Goal: Task Accomplishment & Management: Manage account settings

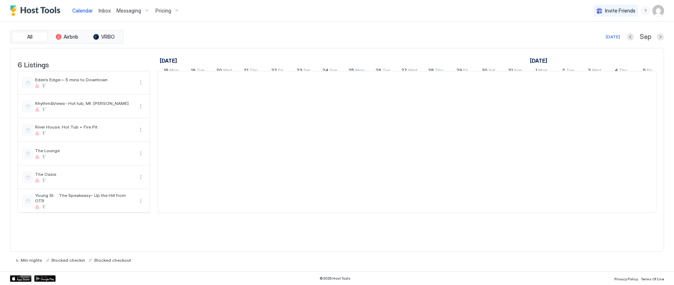
scroll to position [0, 397]
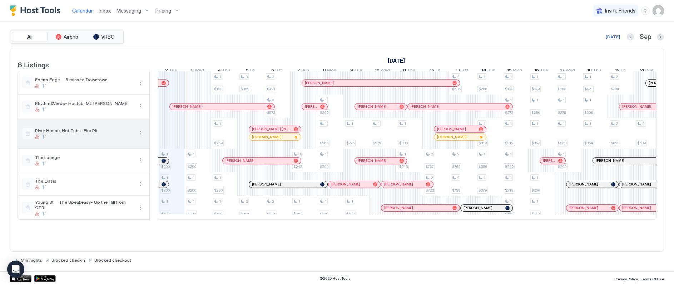
click at [139, 137] on button "More options" at bounding box center [141, 133] width 9 height 9
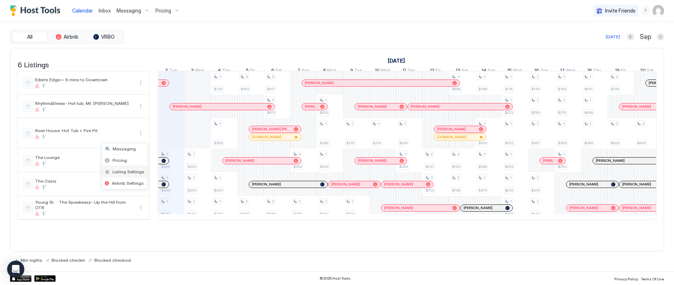
click at [126, 169] on span "Listing Settings" at bounding box center [129, 171] width 32 height 5
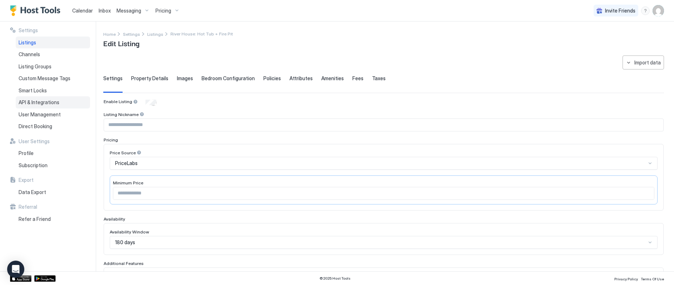
click at [67, 103] on div "API & Integrations" at bounding box center [53, 102] width 74 height 12
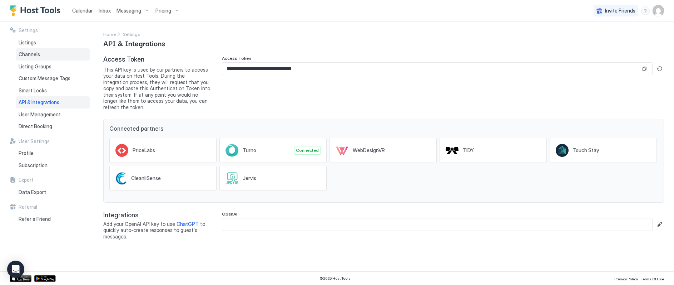
click at [37, 50] on div "Channels" at bounding box center [53, 54] width 74 height 12
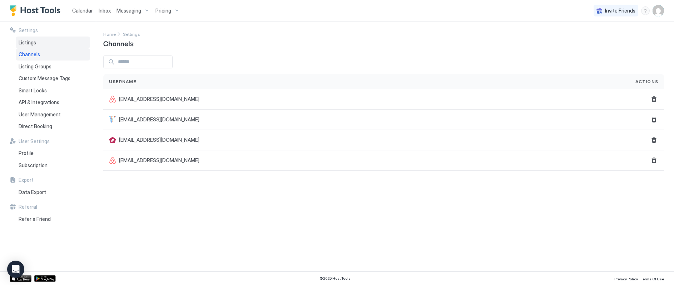
click at [41, 37] on div "Listings" at bounding box center [53, 42] width 74 height 12
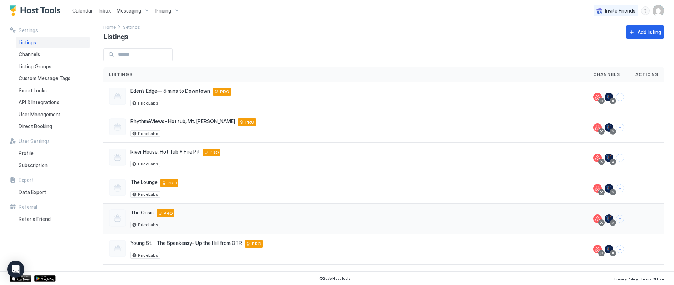
scroll to position [9, 0]
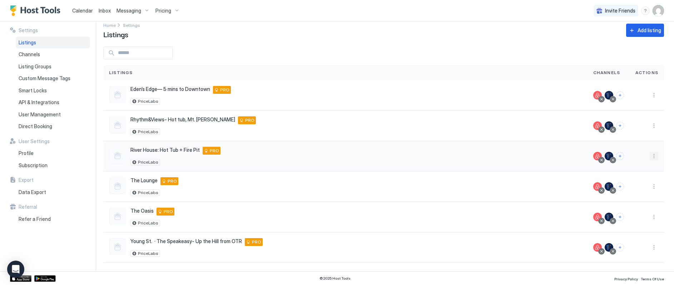
click at [650, 156] on button "More options" at bounding box center [654, 156] width 9 height 9
click at [630, 212] on span "Airbnb Settings" at bounding box center [632, 211] width 32 height 5
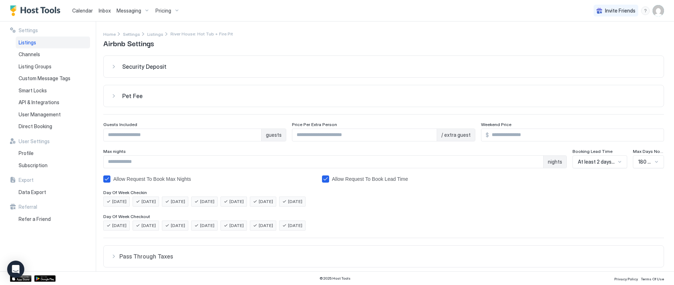
click at [33, 44] on span "Listings" at bounding box center [28, 42] width 18 height 6
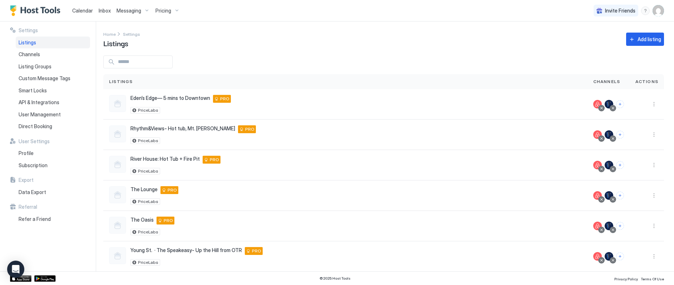
click at [657, 9] on img "User profile" at bounding box center [658, 10] width 11 height 11
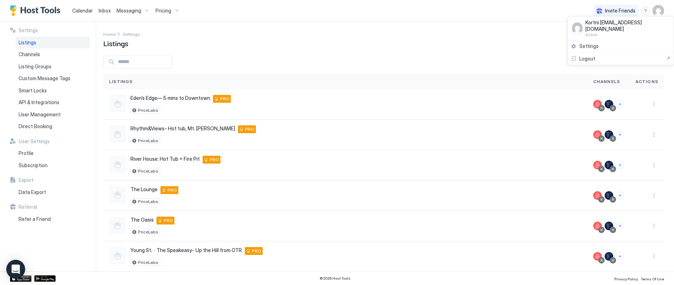
click at [17, 269] on icon "Open Intercom Messenger" at bounding box center [15, 268] width 8 height 9
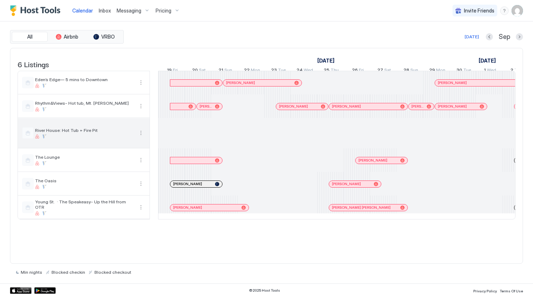
scroll to position [0, 925]
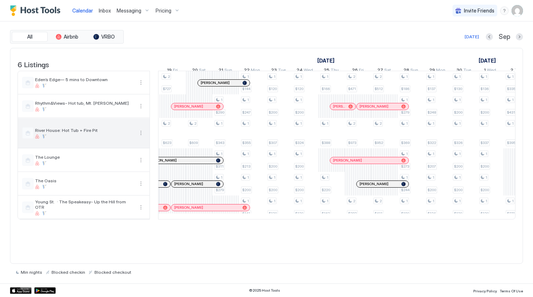
click at [142, 137] on button "More options" at bounding box center [141, 133] width 9 height 9
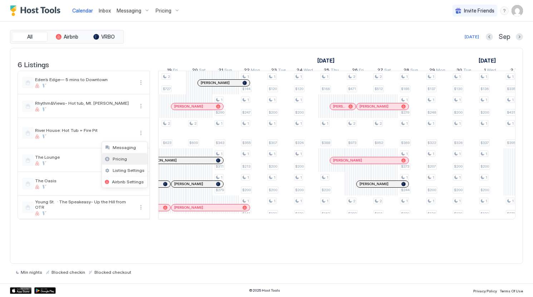
click at [133, 163] on div "Pricing" at bounding box center [124, 158] width 45 height 11
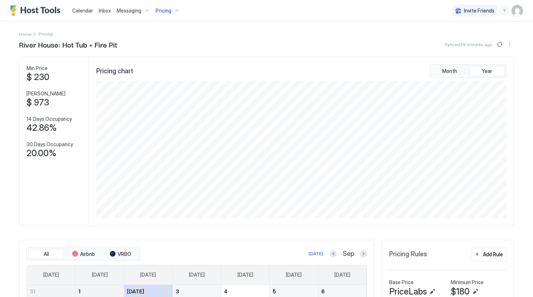
click at [82, 13] on span "Calendar" at bounding box center [82, 11] width 21 height 6
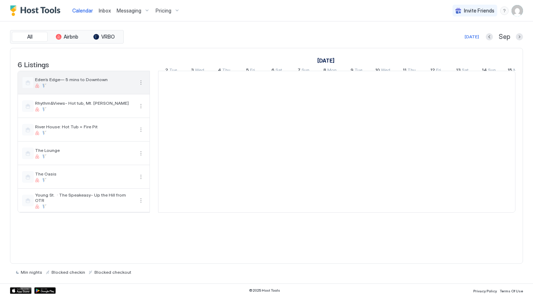
scroll to position [0, 397]
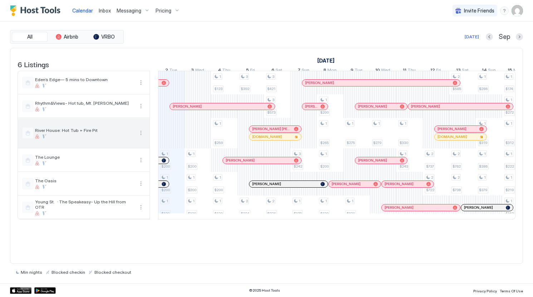
click at [139, 137] on button "More options" at bounding box center [141, 133] width 9 height 9
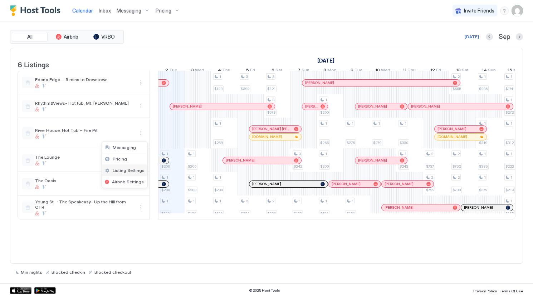
click at [131, 171] on span "Listing Settings" at bounding box center [129, 170] width 32 height 5
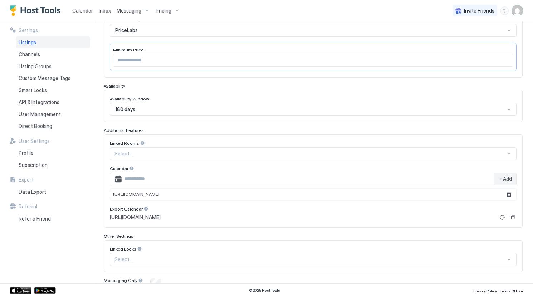
scroll to position [143, 0]
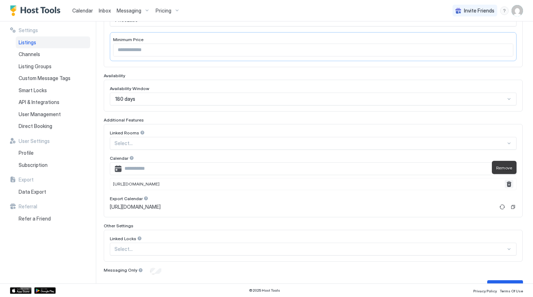
click at [504, 181] on button "Remove" at bounding box center [508, 184] width 9 height 9
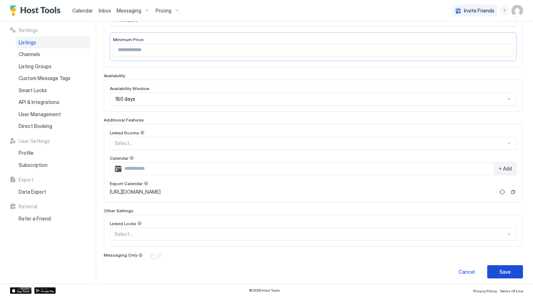
click at [499, 268] on div "Save" at bounding box center [504, 272] width 11 height 8
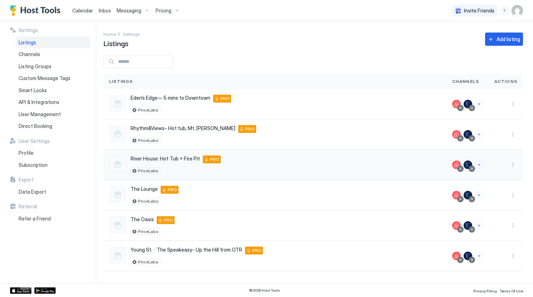
click at [184, 161] on div "River House: Hot Tub + Fire Pit Bellbrook 45305 US PRO" at bounding box center [176, 160] width 90 height 8
click at [512, 166] on button "More options" at bounding box center [512, 165] width 9 height 9
click at [498, 177] on div "Messaging" at bounding box center [494, 173] width 49 height 11
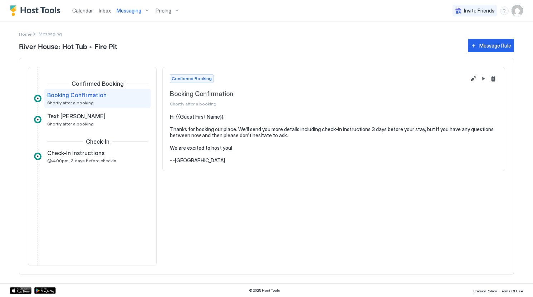
click at [136, 12] on span "Messaging" at bounding box center [129, 11] width 25 height 6
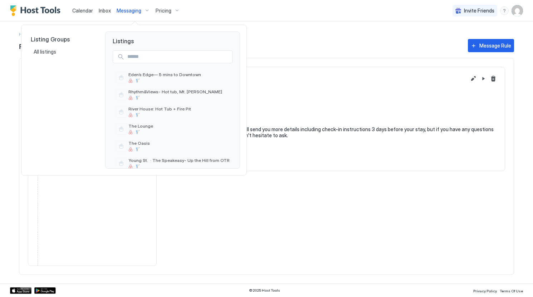
click at [109, 10] on div at bounding box center [266, 148] width 533 height 297
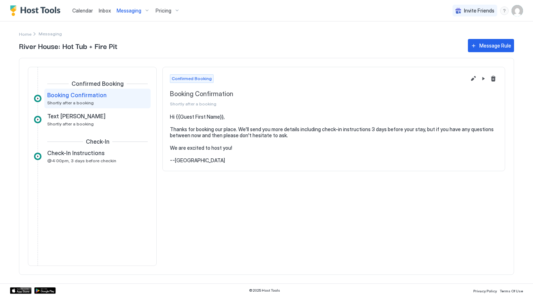
click at [108, 10] on span "Inbox" at bounding box center [105, 11] width 12 height 6
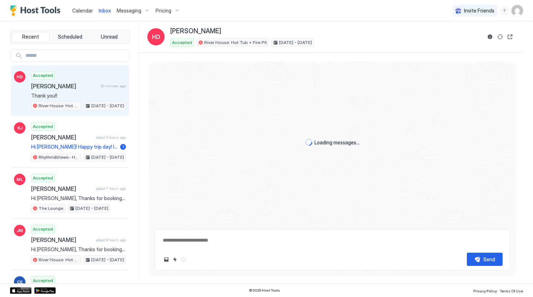
click at [82, 13] on span "Calendar" at bounding box center [82, 11] width 21 height 6
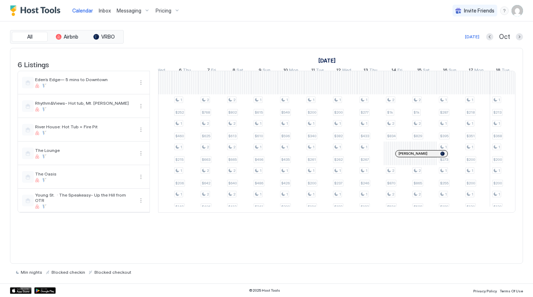
scroll to position [0, 503]
